Goal: Task Accomplishment & Management: Manage account settings

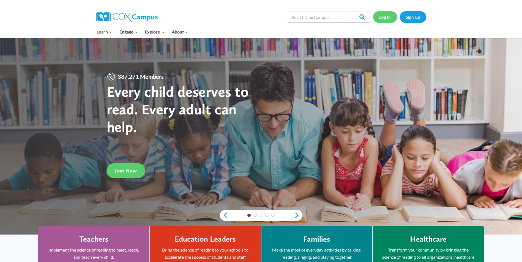
click at [382, 17] on link "Log In" at bounding box center [385, 16] width 24 height 11
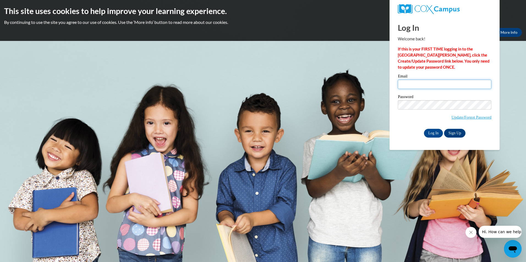
click at [465, 84] on input "Email" at bounding box center [444, 84] width 93 height 9
type input "[EMAIL_ADDRESS][DOMAIN_NAME]"
click at [430, 134] on input "Log In" at bounding box center [433, 133] width 19 height 9
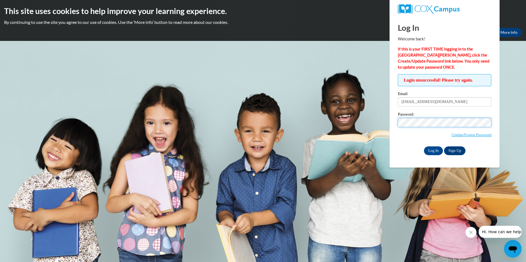
click at [424, 147] on input "Log In" at bounding box center [433, 151] width 19 height 9
click at [432, 150] on input "Log In" at bounding box center [433, 151] width 19 height 9
click at [424, 147] on input "Log In" at bounding box center [433, 151] width 19 height 9
click at [434, 151] on input "Log In" at bounding box center [433, 151] width 19 height 9
click at [451, 134] on link "Update/Forgot Password" at bounding box center [471, 135] width 40 height 4
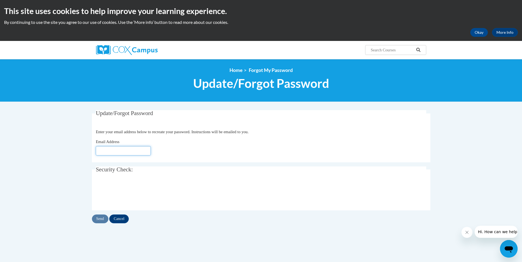
click at [131, 154] on input "Email Address" at bounding box center [123, 150] width 55 height 9
type input "[EMAIL_ADDRESS][DOMAIN_NAME]"
click at [101, 216] on input "Send" at bounding box center [100, 219] width 16 height 9
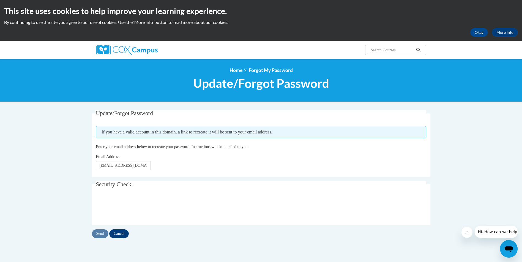
click at [443, 148] on body "This site uses cookies to help improve your learning experience. By continuing …" at bounding box center [261, 186] width 522 height 373
click at [115, 232] on input "Cancel" at bounding box center [119, 234] width 20 height 9
click at [114, 233] on input "Cancel" at bounding box center [119, 234] width 20 height 9
click at [114, 234] on input "Cancel" at bounding box center [119, 234] width 20 height 9
click at [114, 236] on input "Cancel" at bounding box center [119, 234] width 20 height 9
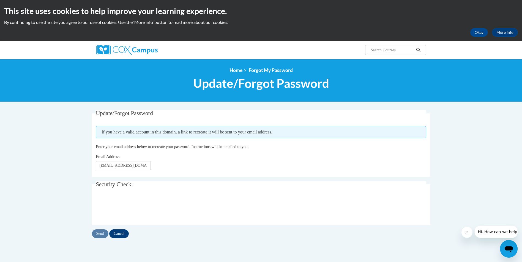
click at [99, 236] on div "Send Cancel" at bounding box center [261, 234] width 338 height 9
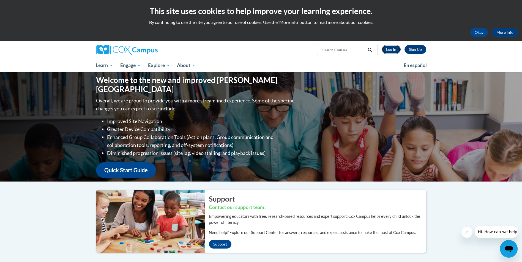
click at [389, 51] on link "Log In" at bounding box center [390, 49] width 19 height 9
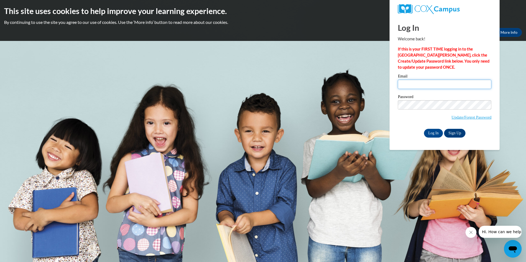
click at [416, 87] on input "Email" at bounding box center [444, 84] width 93 height 9
type input "alexiejohnson74@gmail.com"
click at [424, 129] on input "Log In" at bounding box center [433, 133] width 19 height 9
click at [434, 131] on input "Log In" at bounding box center [433, 133] width 19 height 9
click at [431, 132] on input "Log In" at bounding box center [433, 133] width 19 height 9
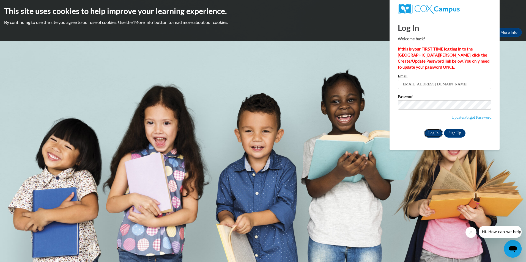
click at [431, 132] on input "Log In" at bounding box center [433, 133] width 19 height 9
click at [430, 131] on input "Log In" at bounding box center [433, 133] width 19 height 9
click at [430, 133] on input "Log In" at bounding box center [433, 133] width 19 height 9
click at [429, 131] on input "Log In" at bounding box center [433, 133] width 19 height 9
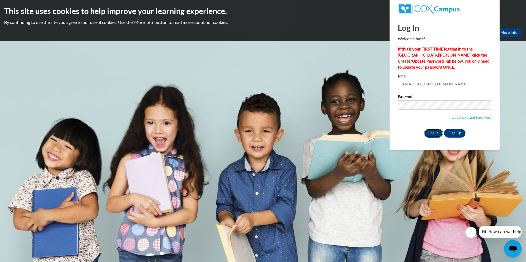
click at [430, 131] on input "Log In" at bounding box center [433, 133] width 19 height 9
click at [424, 129] on input "Log In" at bounding box center [433, 133] width 19 height 9
